Goal: Check status: Check status

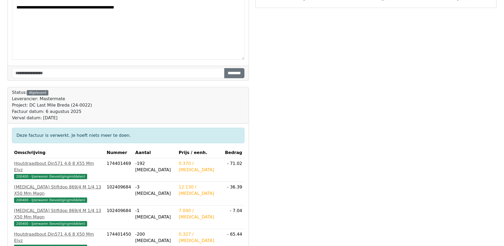
scroll to position [106, 0]
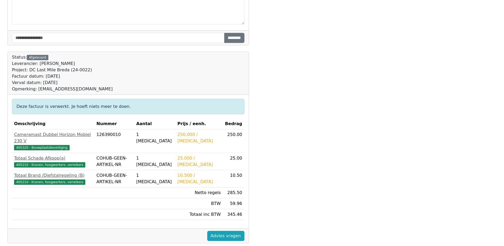
scroll to position [147, 0]
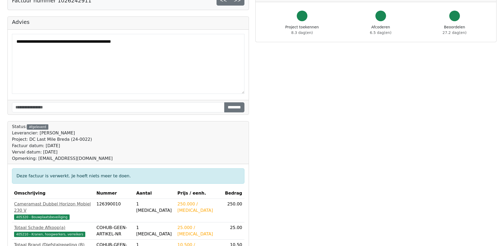
scroll to position [106, 0]
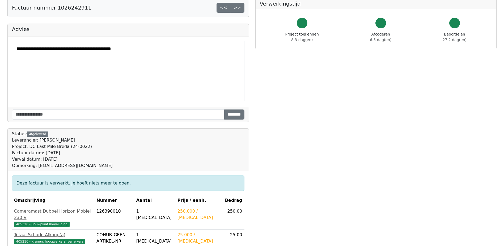
scroll to position [15, 0]
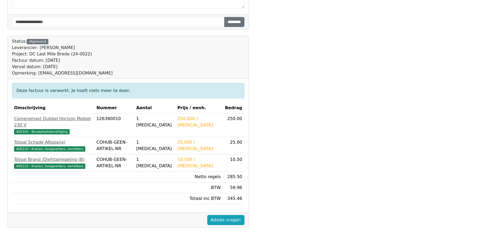
scroll to position [147, 0]
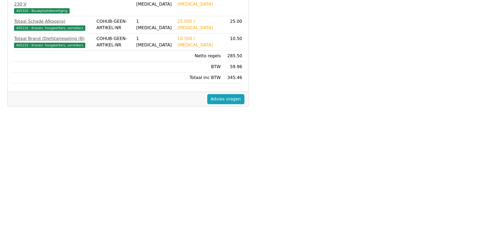
scroll to position [147, 0]
